Goal: Transaction & Acquisition: Obtain resource

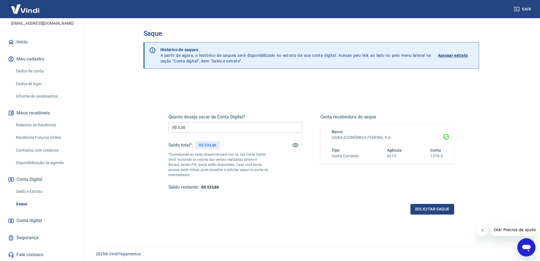
click at [26, 70] on link "Dados da conta" at bounding box center [46, 71] width 64 height 12
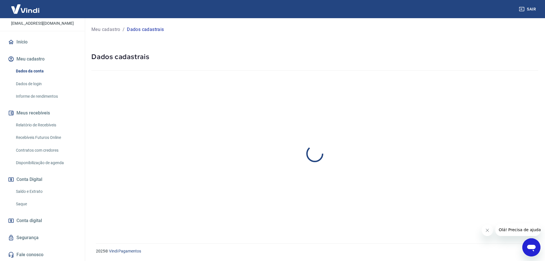
select select "SP"
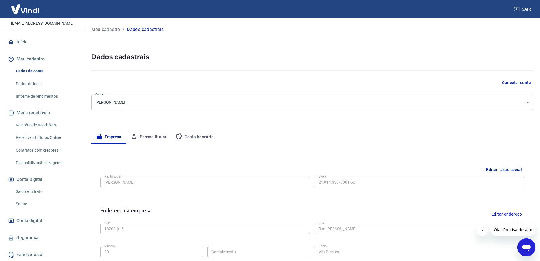
click at [202, 138] on button "Conta bancária" at bounding box center [194, 137] width 47 height 14
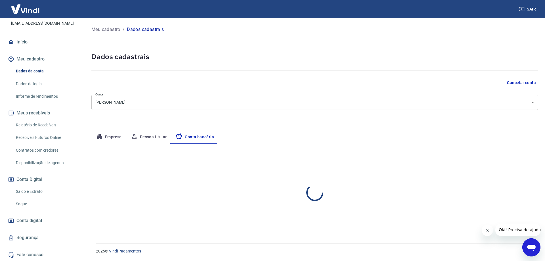
select select "1"
click at [348, 142] on div "Empresa Pessoa titular Conta bancária" at bounding box center [314, 137] width 446 height 14
click at [515, 160] on button "Editar conta bancária" at bounding box center [513, 160] width 47 height 11
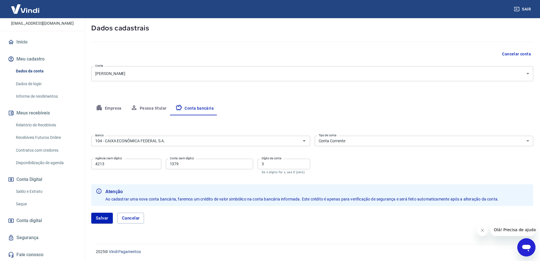
scroll to position [29, 0]
drag, startPoint x: 180, startPoint y: 165, endPoint x: 167, endPoint y: 165, distance: 13.3
click at [168, 165] on input "1379" at bounding box center [209, 163] width 87 height 10
click at [195, 164] on input "1379" at bounding box center [209, 163] width 87 height 10
type input "1"
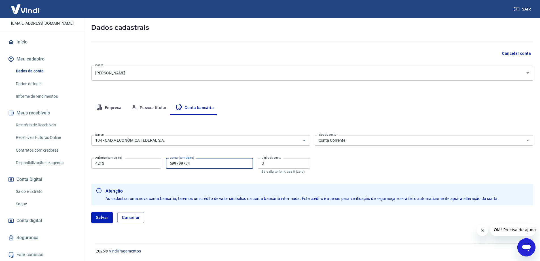
type input "599799734"
drag, startPoint x: 269, startPoint y: 163, endPoint x: 256, endPoint y: 164, distance: 13.1
click at [256, 163] on div "Agência (sem dígito) 4213 Agência (sem dígito) Conta (sem dígito) 599799734 Con…" at bounding box center [200, 165] width 219 height 19
type input "7"
click at [105, 217] on button "Salvar" at bounding box center [102, 217] width 22 height 11
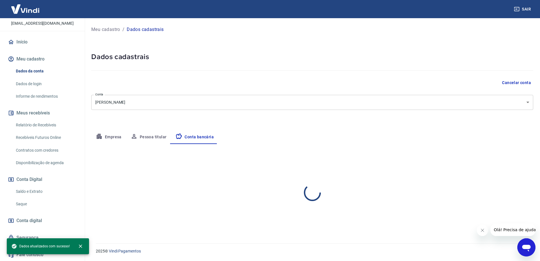
scroll to position [0, 0]
select select "1"
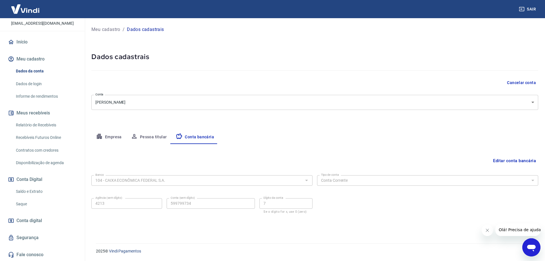
click at [299, 135] on div "Empresa Pessoa titular Conta bancária" at bounding box center [314, 137] width 446 height 14
click at [24, 43] on link "Início" at bounding box center [42, 42] width 71 height 12
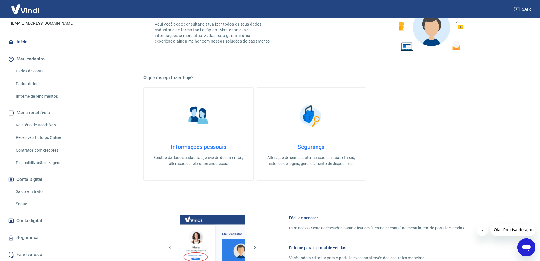
scroll to position [57, 0]
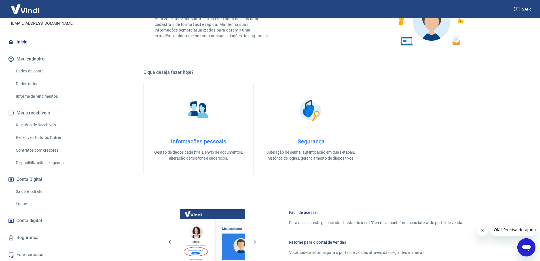
click at [21, 203] on link "Saque" at bounding box center [46, 204] width 64 height 12
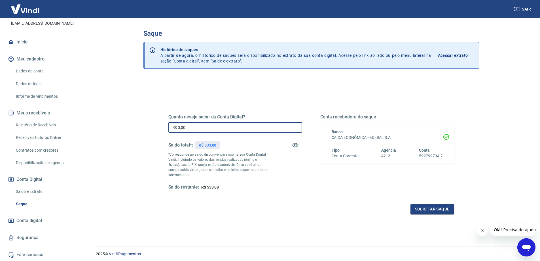
drag, startPoint x: 188, startPoint y: 129, endPoint x: 175, endPoint y: 129, distance: 13.1
click at [175, 129] on input "R$ 0,00" at bounding box center [235, 127] width 134 height 10
click at [195, 126] on input "R$ 0,00" at bounding box center [235, 127] width 134 height 10
type input "R$ 500,00"
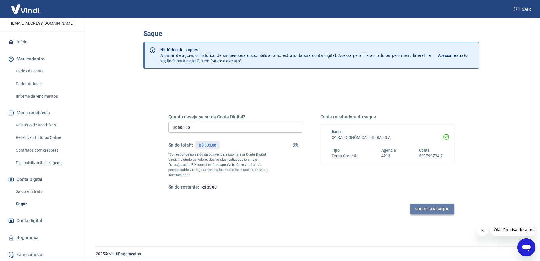
click at [430, 208] on button "Solicitar saque" at bounding box center [433, 209] width 44 height 10
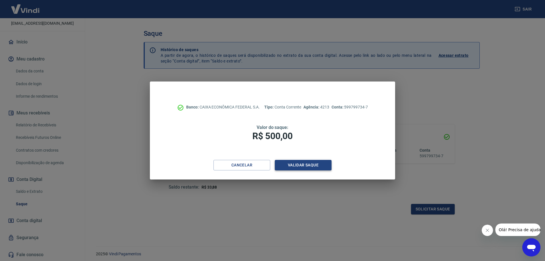
click at [302, 166] on button "Validar saque" at bounding box center [303, 165] width 57 height 10
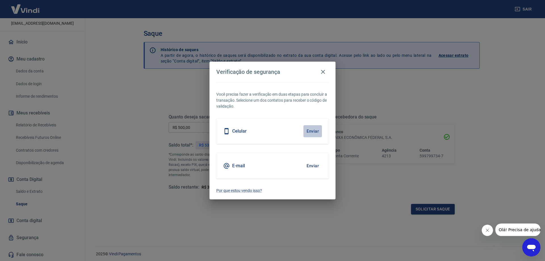
click at [314, 129] on button "Enviar" at bounding box center [312, 131] width 18 height 12
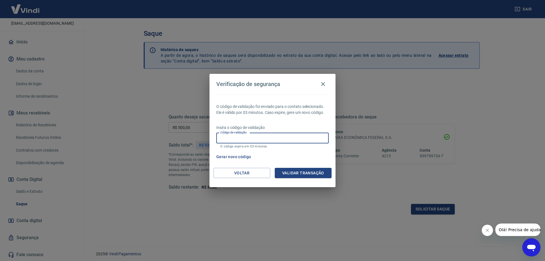
click at [286, 138] on input "Código de validação" at bounding box center [272, 138] width 112 height 10
click at [238, 171] on button "Voltar" at bounding box center [241, 173] width 57 height 10
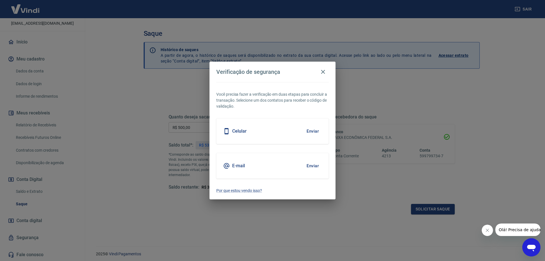
click at [315, 167] on button "Enviar" at bounding box center [312, 166] width 18 height 12
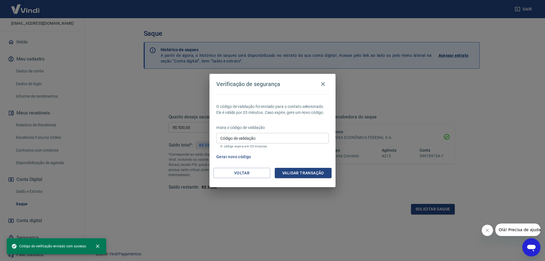
click at [250, 145] on p "O código expira em 03 minutos." at bounding box center [272, 146] width 104 height 4
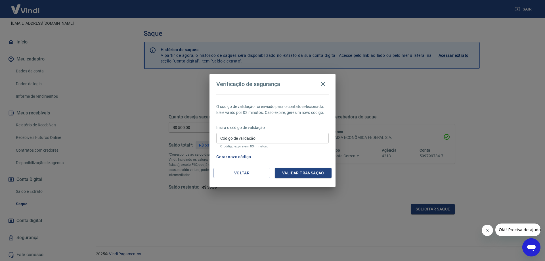
click at [250, 142] on input "Código de validação" at bounding box center [272, 138] width 112 height 10
paste input "427266"
type input "427266"
click at [289, 171] on button "Validar transação" at bounding box center [303, 173] width 57 height 10
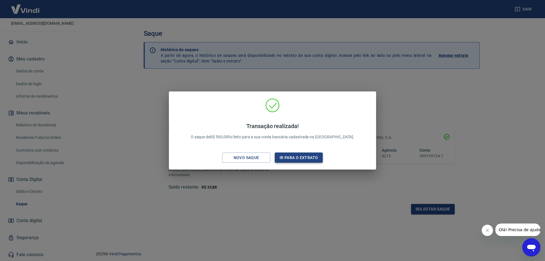
click at [294, 156] on button "Ir para o extrato" at bounding box center [299, 157] width 48 height 10
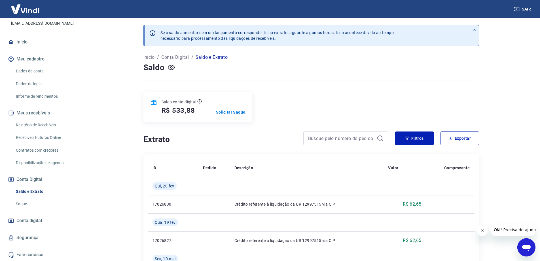
click at [235, 111] on p "Solicitar Saque" at bounding box center [230, 112] width 29 height 6
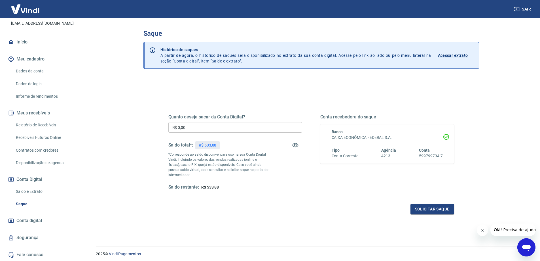
click at [453, 54] on p "Acessar extrato" at bounding box center [453, 55] width 30 height 6
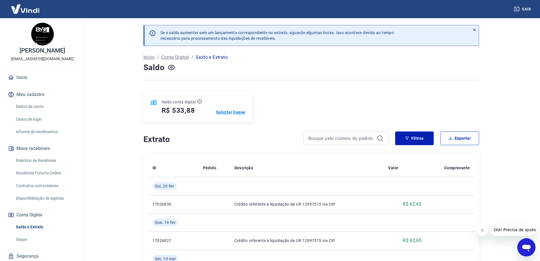
click at [234, 110] on p "Solicitar Saque" at bounding box center [230, 112] width 29 height 6
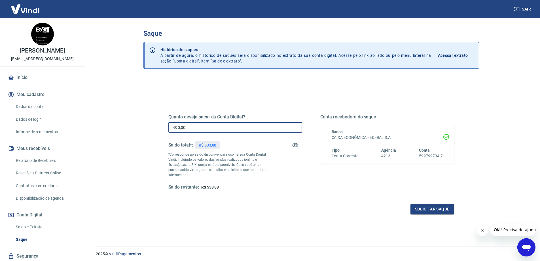
click at [211, 130] on input "R$ 0,00" at bounding box center [235, 127] width 134 height 10
type input "R$ 500,00"
click at [439, 209] on button "Solicitar saque" at bounding box center [433, 209] width 44 height 10
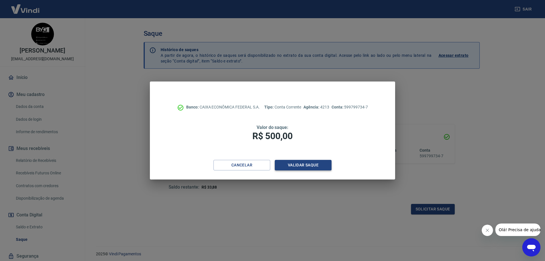
click at [307, 166] on button "Validar saque" at bounding box center [303, 165] width 57 height 10
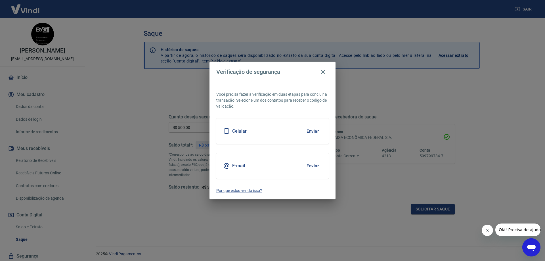
click at [307, 166] on button "Enviar" at bounding box center [312, 166] width 18 height 12
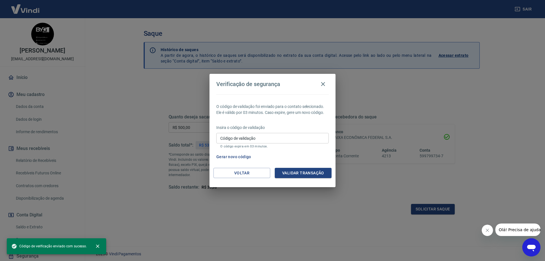
click at [263, 140] on input "Código de validação" at bounding box center [272, 138] width 112 height 10
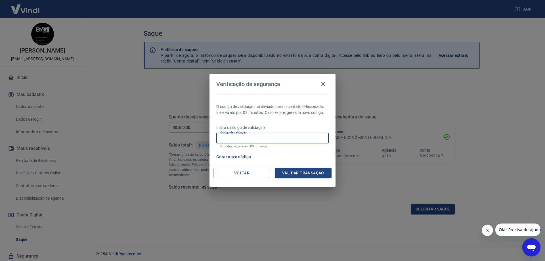
click at [245, 136] on input "Código de validação" at bounding box center [272, 138] width 112 height 10
paste input "573001"
type input "573001"
click at [306, 171] on button "Validar transação" at bounding box center [303, 173] width 57 height 10
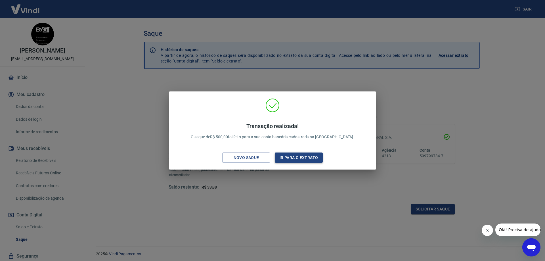
click at [305, 158] on button "Ir para o extrato" at bounding box center [299, 157] width 48 height 10
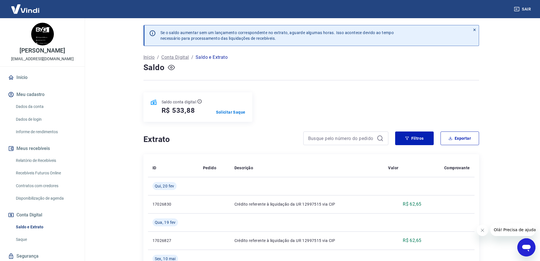
click at [169, 68] on icon "button" at bounding box center [171, 67] width 7 height 7
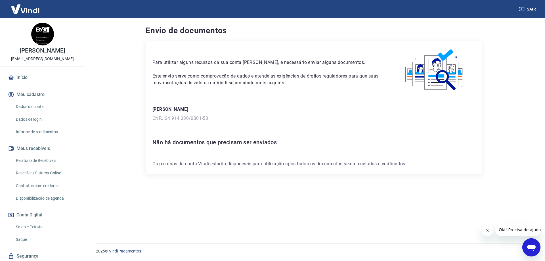
click at [35, 106] on link "Dados da conta" at bounding box center [46, 107] width 64 height 12
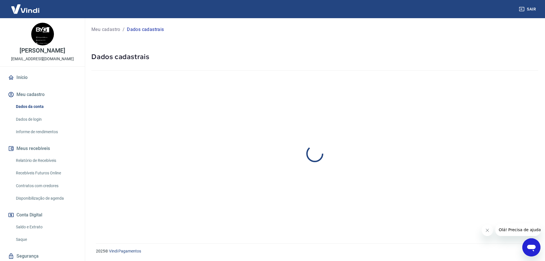
select select "SP"
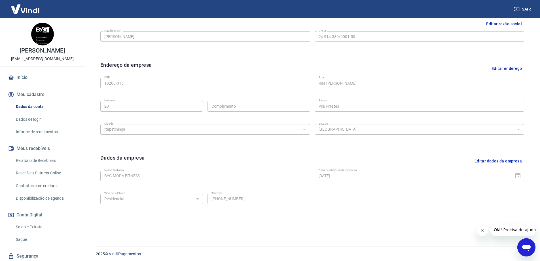
scroll to position [148, 0]
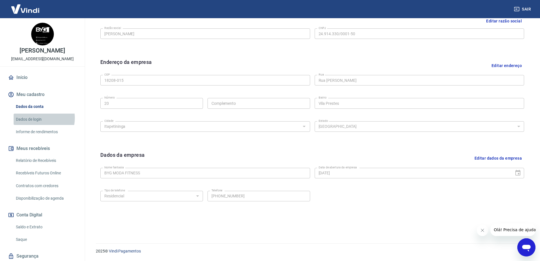
click at [36, 118] on link "Dados de login" at bounding box center [46, 119] width 64 height 12
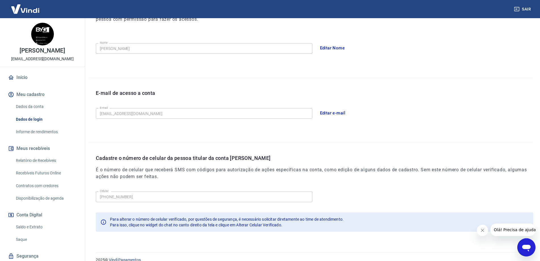
scroll to position [103, 0]
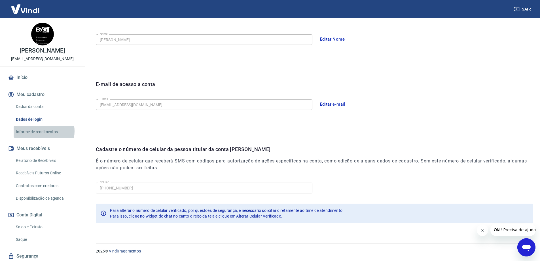
click at [39, 131] on link "Informe de rendimentos" at bounding box center [46, 132] width 64 height 12
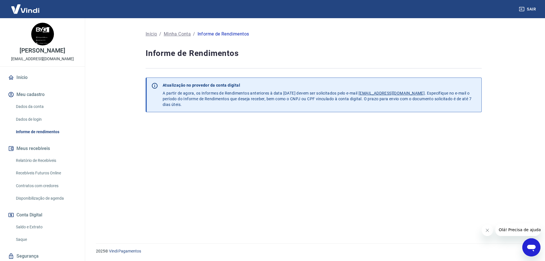
click at [38, 159] on link "Relatório de Recebíveis" at bounding box center [46, 161] width 64 height 12
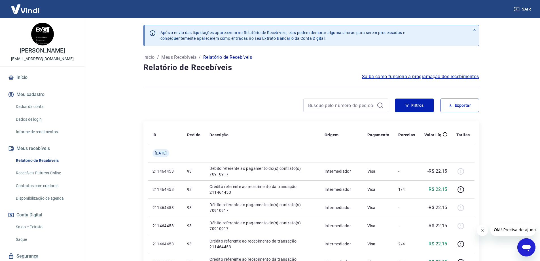
click at [38, 171] on link "Recebíveis Futuros Online" at bounding box center [46, 173] width 64 height 12
click at [44, 186] on link "Contratos com credores" at bounding box center [46, 186] width 64 height 12
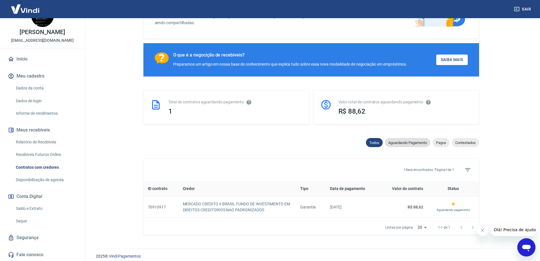
scroll to position [77, 0]
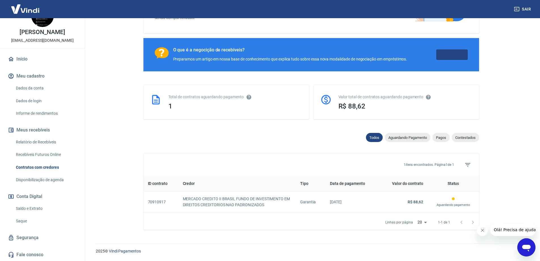
click at [450, 54] on link "Saiba Mais" at bounding box center [452, 54] width 31 height 10
click at [469, 137] on span "Contestados" at bounding box center [465, 137] width 27 height 4
select select "rejected"
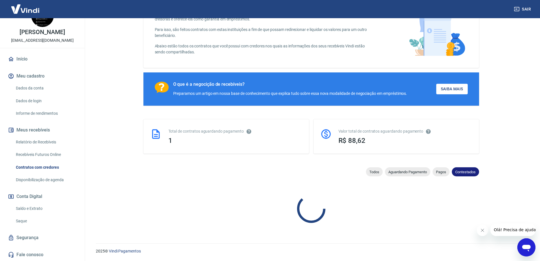
scroll to position [77, 0]
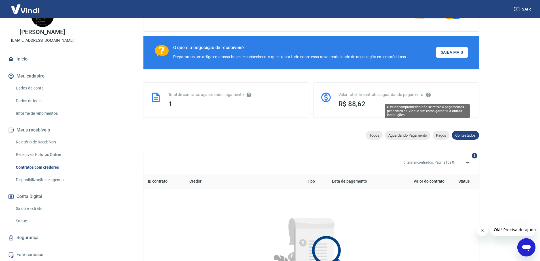
click at [427, 97] on icon "O valor comprometido não se refere a pagamentos pendentes na Vindi e sim como g…" at bounding box center [428, 94] width 5 height 5
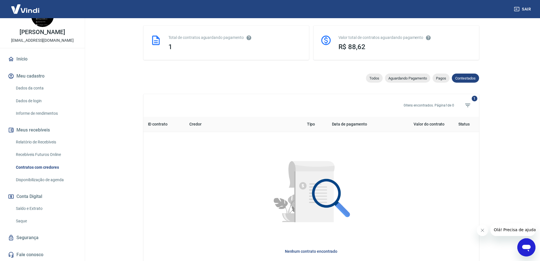
scroll to position [134, 0]
click at [367, 81] on span "Todos" at bounding box center [374, 78] width 17 height 4
select select
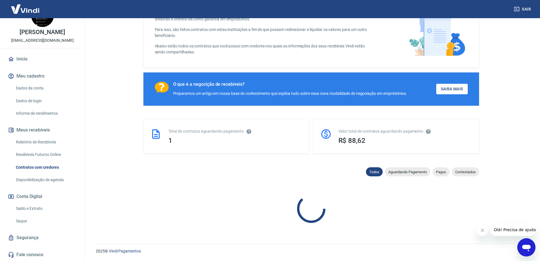
scroll to position [77, 0]
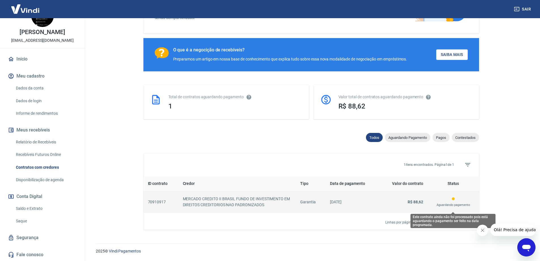
click at [455, 202] on div "Aguardando pagamento" at bounding box center [454, 201] width 42 height 11
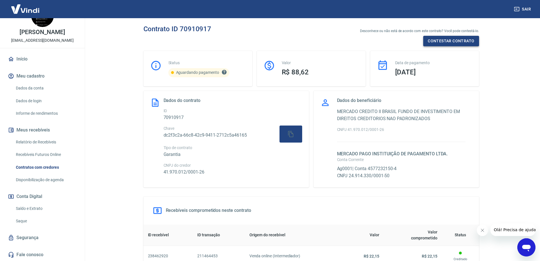
click at [450, 41] on button "Contestar contrato" at bounding box center [451, 41] width 56 height 10
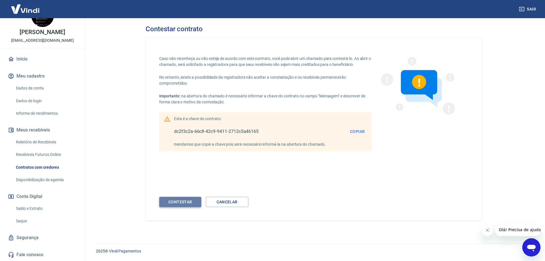
click at [180, 203] on div "Contestar" at bounding box center [180, 201] width 33 height 7
click at [359, 131] on button "Copiar" at bounding box center [356, 131] width 19 height 10
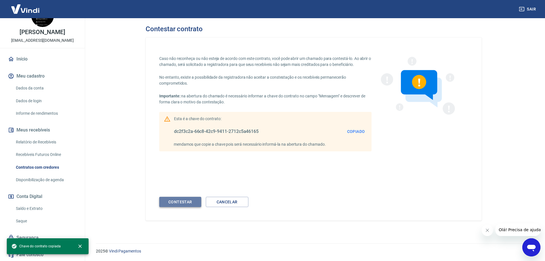
click at [182, 200] on div "Contestar" at bounding box center [180, 201] width 33 height 7
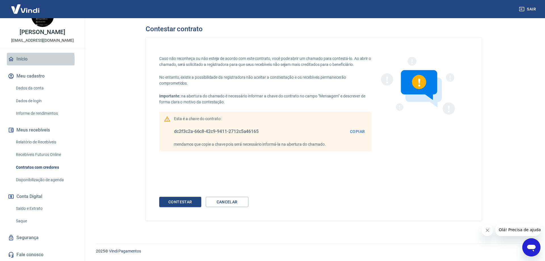
click at [21, 60] on link "Início" at bounding box center [42, 59] width 71 height 12
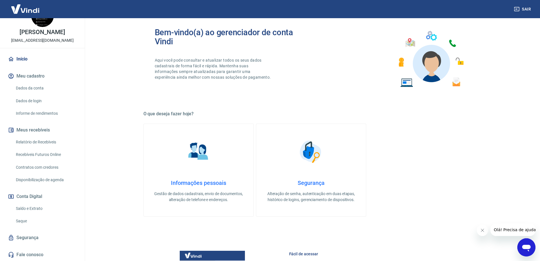
scroll to position [57, 0]
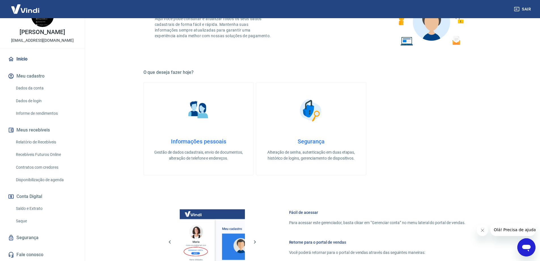
click at [34, 207] on link "Saldo e Extrato" at bounding box center [46, 209] width 64 height 12
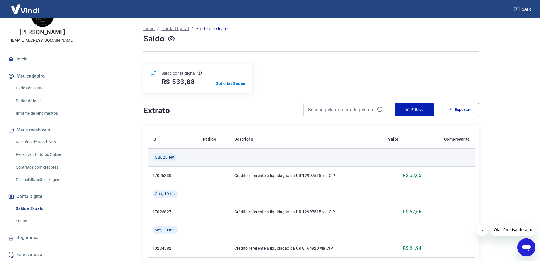
scroll to position [28, 0]
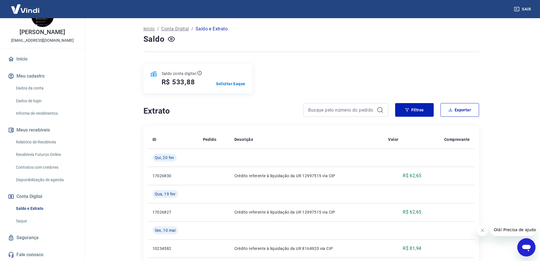
click at [24, 220] on link "Saque" at bounding box center [46, 221] width 64 height 12
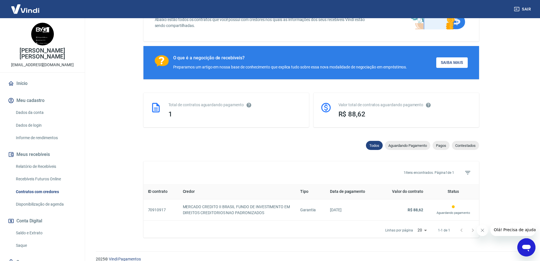
scroll to position [77, 0]
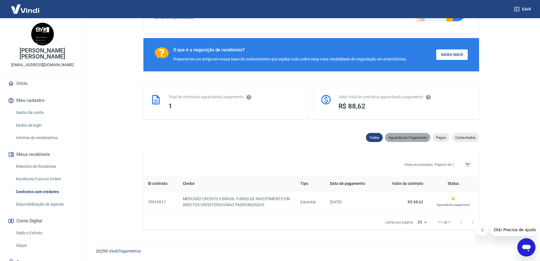
click at [399, 138] on span "Aguardando Pagamento" at bounding box center [407, 137] width 45 height 4
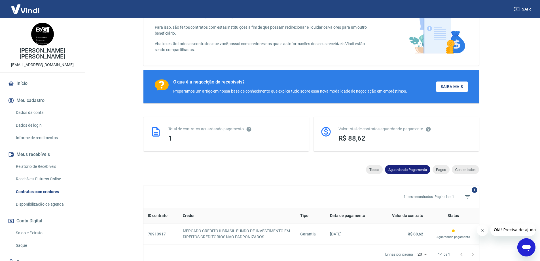
scroll to position [77, 0]
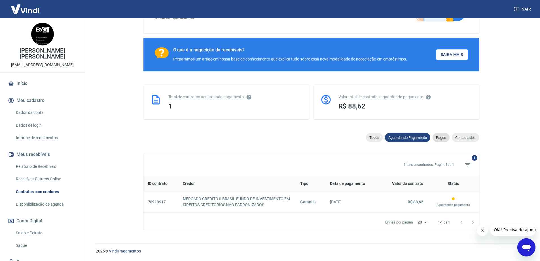
click at [441, 138] on span "Pagos" at bounding box center [441, 137] width 17 height 4
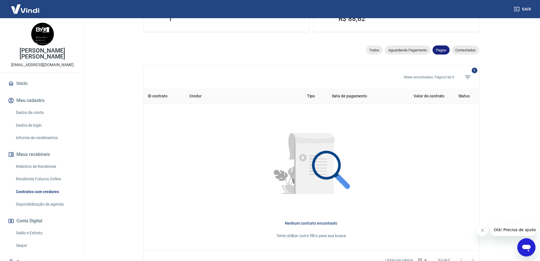
scroll to position [77, 0]
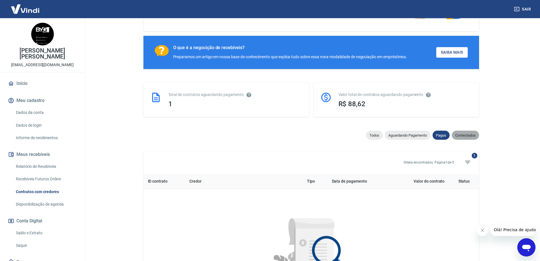
click at [465, 137] on span "Contestados" at bounding box center [465, 135] width 27 height 4
select select "rejected"
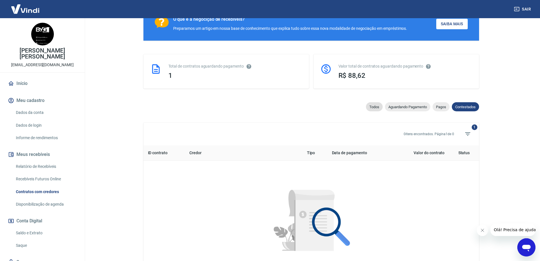
click at [371, 109] on span "Todos" at bounding box center [374, 107] width 17 height 4
select select
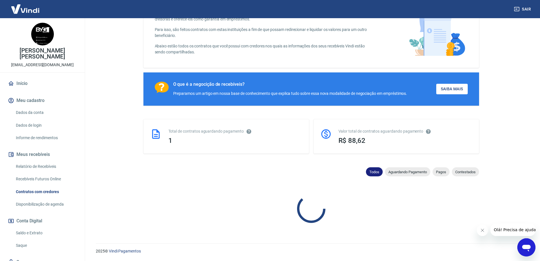
scroll to position [77, 0]
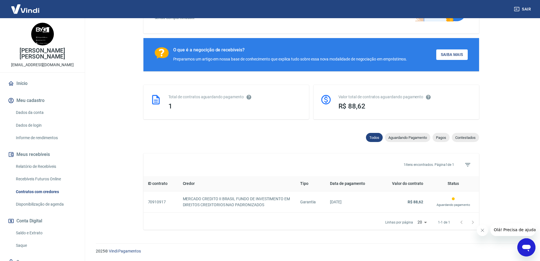
click at [33, 198] on link "Disponibilização de agenda" at bounding box center [46, 204] width 64 height 12
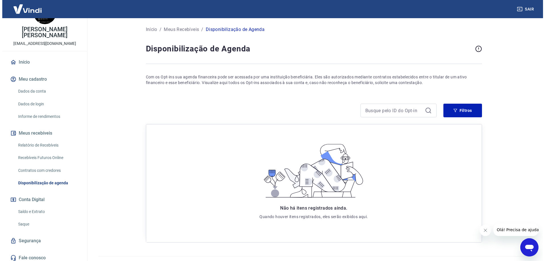
scroll to position [85, 0]
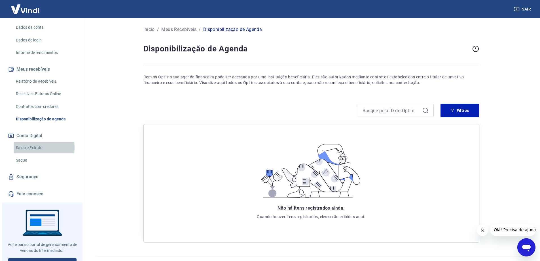
click at [36, 142] on link "Saldo e Extrato" at bounding box center [46, 148] width 64 height 12
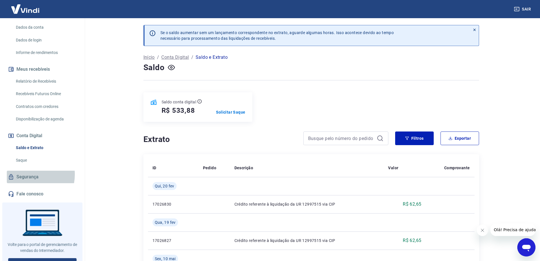
click at [29, 170] on link "Segurança" at bounding box center [42, 176] width 71 height 12
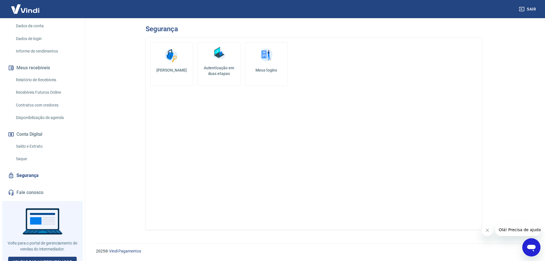
scroll to position [87, 0]
click at [60, 256] on link "Voltar para Intermediador" at bounding box center [42, 261] width 69 height 10
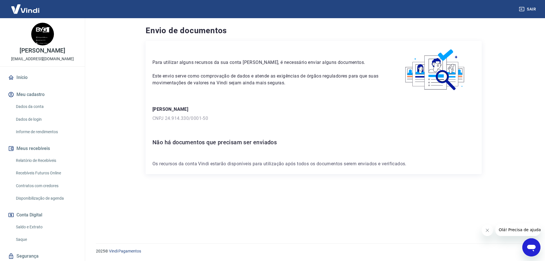
click at [488, 229] on icon "Fechar mensagem da empresa" at bounding box center [486, 230] width 5 height 5
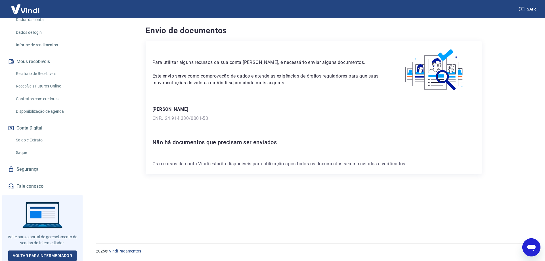
scroll to position [87, 0]
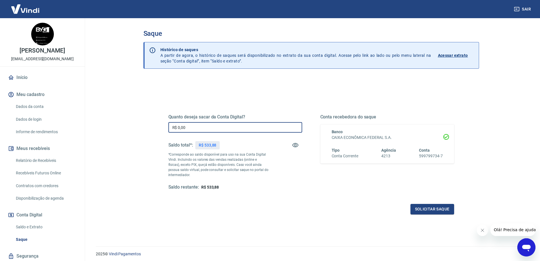
click at [201, 130] on input "R$ 0,00" at bounding box center [235, 127] width 134 height 10
type input "R$ 500,00"
click at [442, 210] on button "Solicitar saque" at bounding box center [433, 209] width 44 height 10
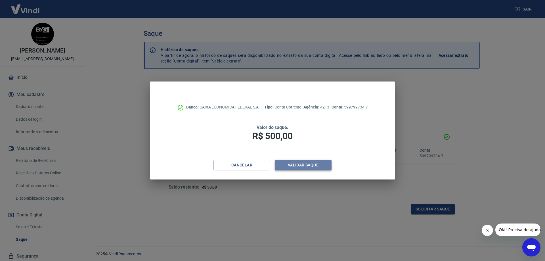
click at [312, 165] on button "Validar saque" at bounding box center [303, 165] width 57 height 10
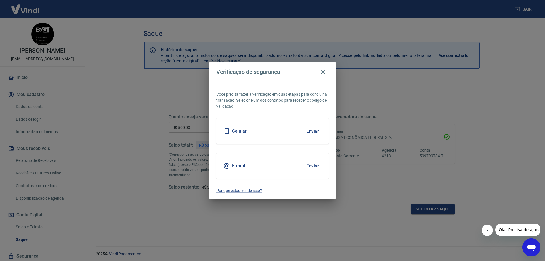
click at [291, 168] on div "E-mail Enviar" at bounding box center [272, 166] width 112 height 26
click at [308, 167] on button "Enviar" at bounding box center [312, 166] width 18 height 12
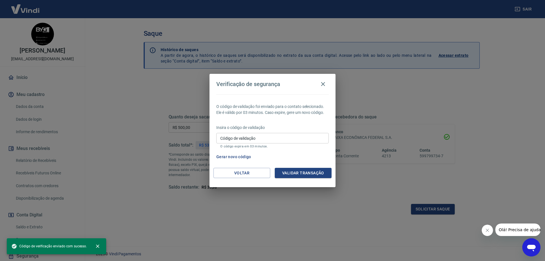
click at [266, 137] on input "Código de validação" at bounding box center [272, 138] width 112 height 10
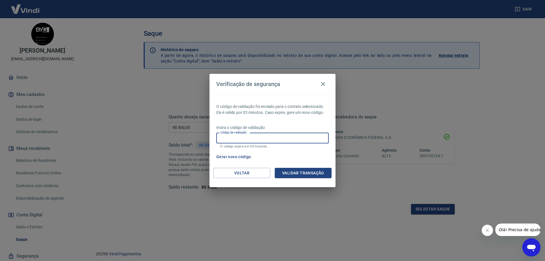
paste input "614356"
type input "614356"
click at [307, 171] on button "Validar transação" at bounding box center [303, 173] width 57 height 10
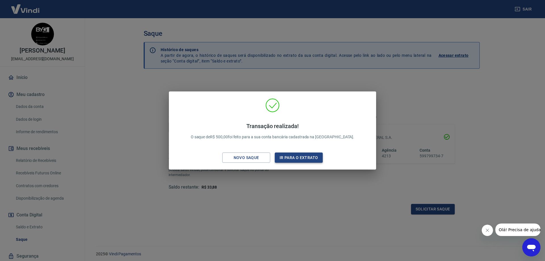
click at [298, 158] on button "Ir para o extrato" at bounding box center [299, 157] width 48 height 10
